Goal: Information Seeking & Learning: Learn about a topic

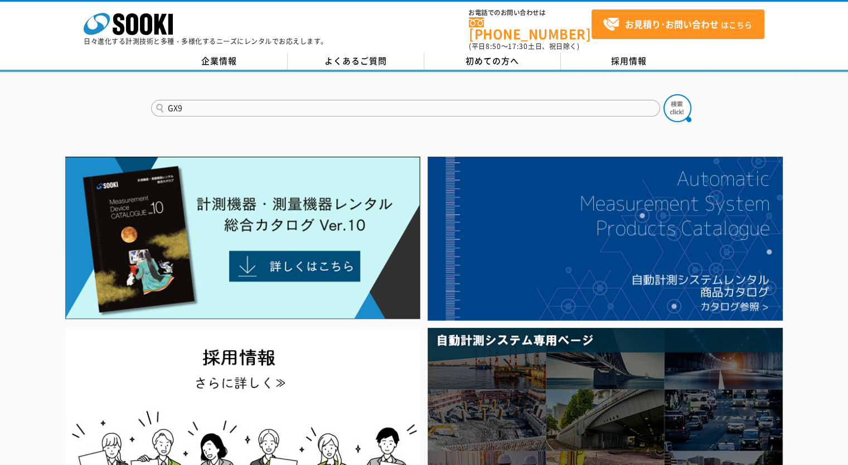
type input "GX9"
click at [664, 94] on button at bounding box center [678, 108] width 28 height 28
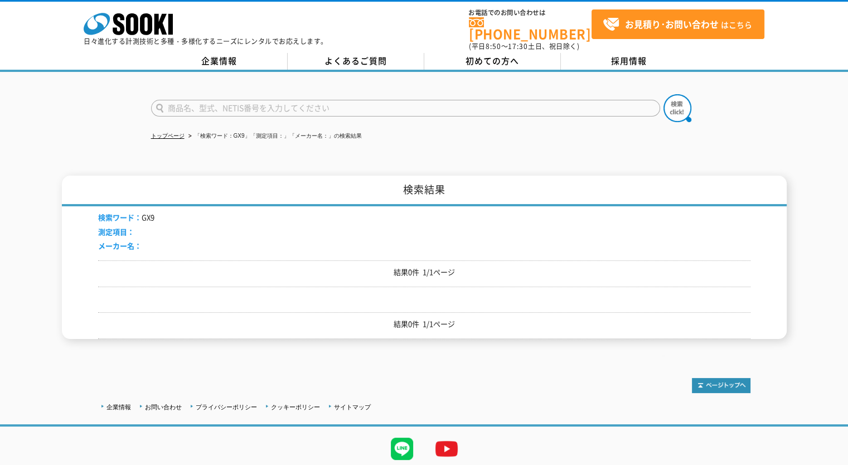
click at [214, 100] on input "text" at bounding box center [405, 108] width 509 height 17
type input "GX9000"
click at [664, 94] on button at bounding box center [678, 108] width 28 height 28
click at [210, 102] on input "text" at bounding box center [405, 108] width 509 height 17
type input "9000"
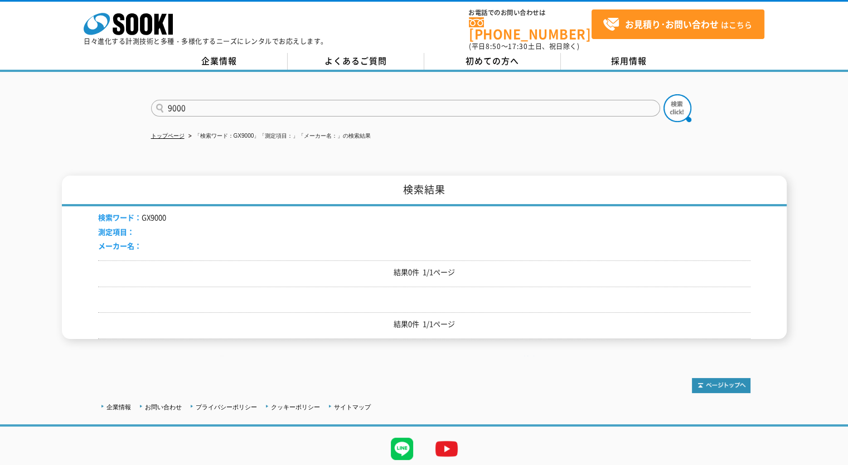
click at [664, 94] on button at bounding box center [678, 108] width 28 height 28
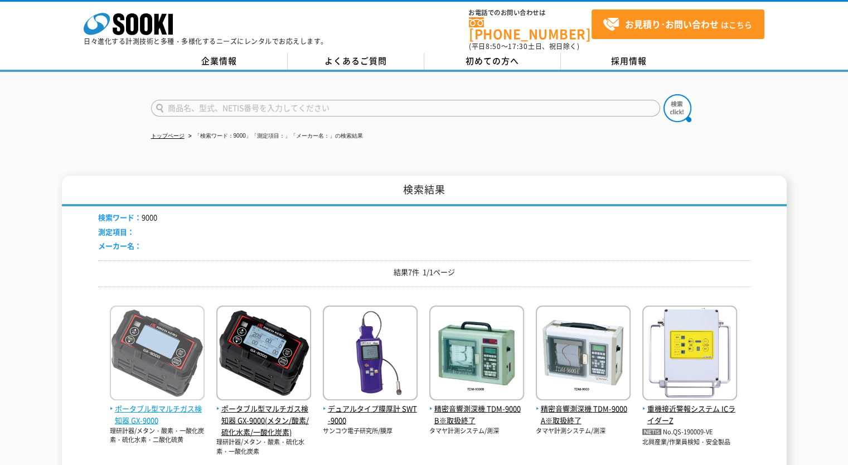
click at [139, 403] on span "ポータブル型マルチガス検知器 GX-9000" at bounding box center [157, 414] width 95 height 23
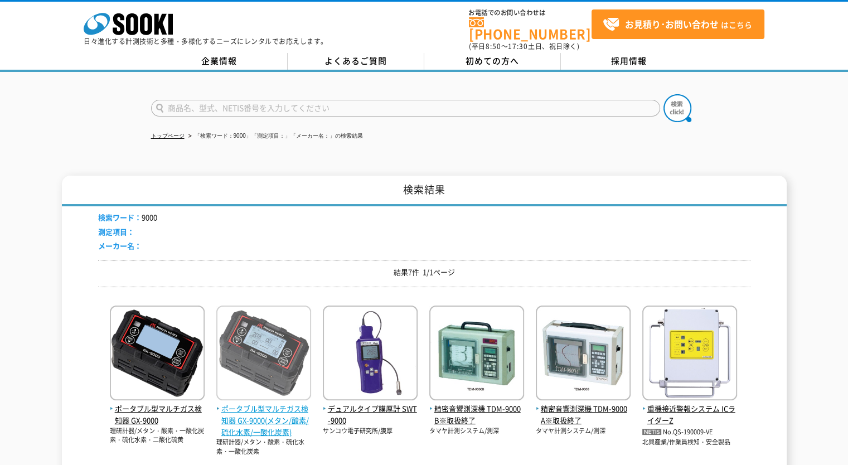
click at [281, 375] on img at bounding box center [263, 355] width 95 height 98
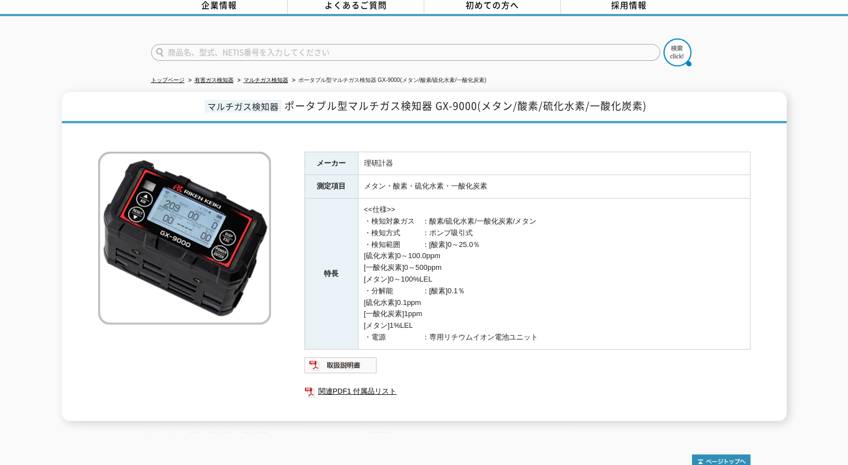
scroll to position [112, 0]
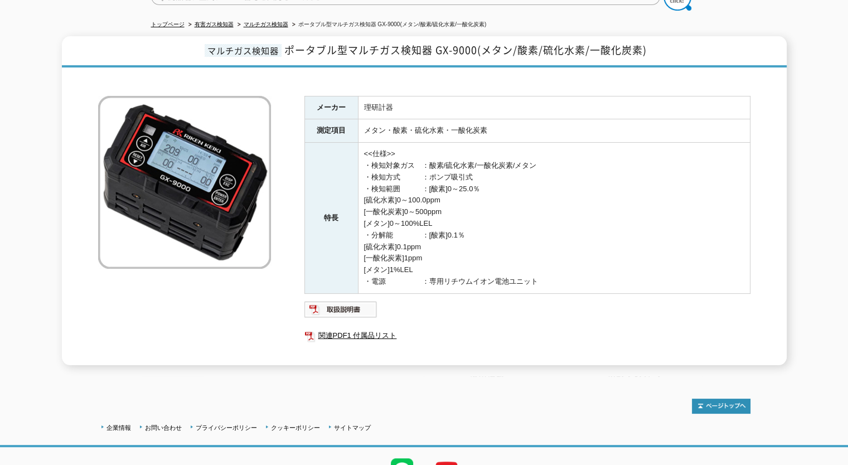
click at [501, 230] on td "<<仕様>> ・検知対象ガス　：酸素/硫化水素/一酸化炭素/メタン ・検知方式　　　：ポンプ吸引式 ・検知範囲　　　：[酸素]0～25.0％ [硫化水素]0～…" at bounding box center [554, 218] width 392 height 151
